Goal: Ask a question: Seek information or help from site administrators or community

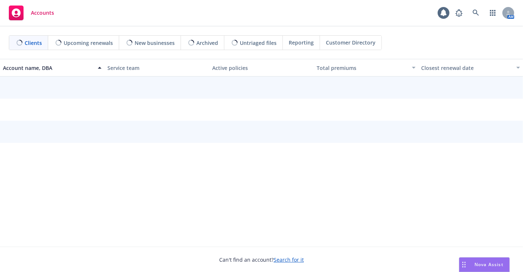
click at [502, 261] on span "Nova Assist" at bounding box center [489, 264] width 29 height 6
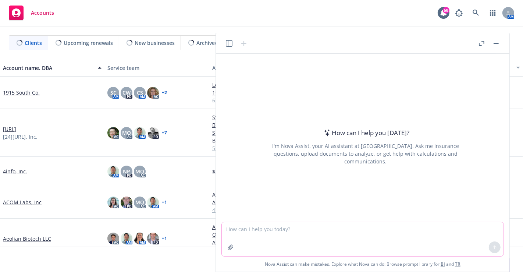
click at [398, 244] on textarea at bounding box center [363, 239] width 282 height 34
click at [398, 244] on textarea "fiduciary liability" at bounding box center [363, 239] width 282 height 34
type textarea "fiduciary liability insuranve"
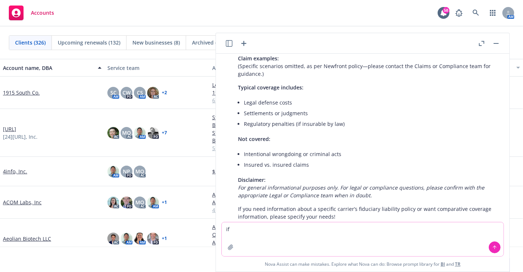
scroll to position [276, 0]
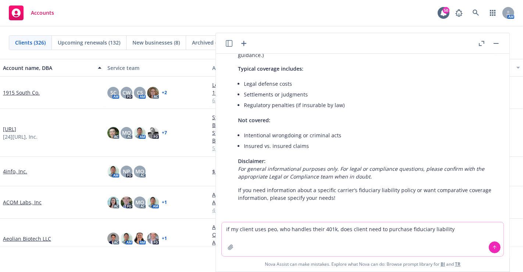
type textarea "if my client uses peo, who handles their 401k, does client need to purchase fid…"
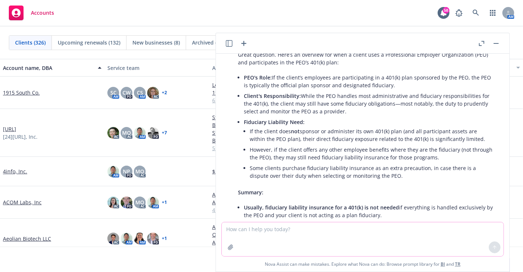
scroll to position [522, 0]
